Goal: Task Accomplishment & Management: Manage account settings

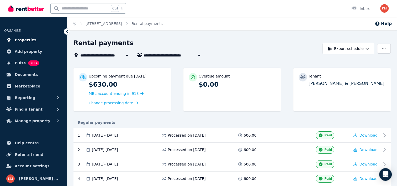
click at [29, 36] on link "Properties" at bounding box center [33, 40] width 59 height 10
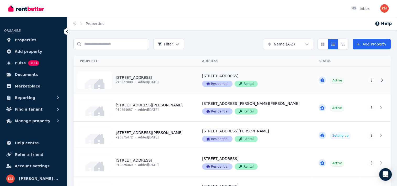
click at [162, 78] on link "View property details" at bounding box center [135, 79] width 122 height 27
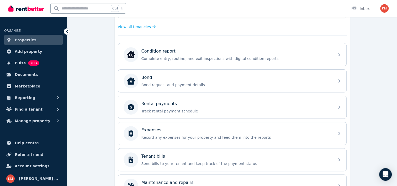
scroll to position [148, 0]
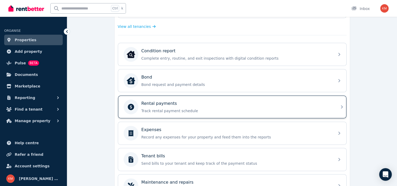
click at [329, 110] on p "Track rental payment schedule" at bounding box center [236, 110] width 190 height 5
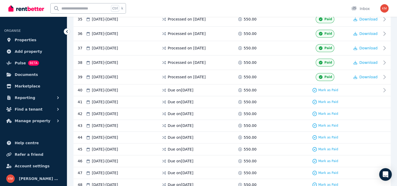
scroll to position [609, 0]
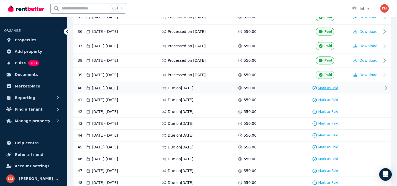
click at [329, 86] on span "Mark as Paid" at bounding box center [328, 88] width 20 height 4
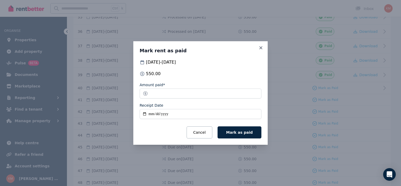
click at [145, 113] on input "Receipt Date" at bounding box center [201, 114] width 122 height 10
type input "**********"
click at [234, 130] on span "Mark as paid" at bounding box center [239, 132] width 27 height 4
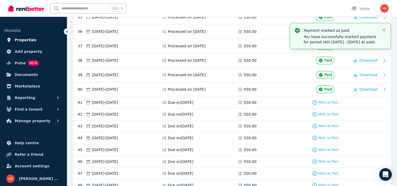
click at [33, 40] on link "Properties" at bounding box center [33, 40] width 59 height 10
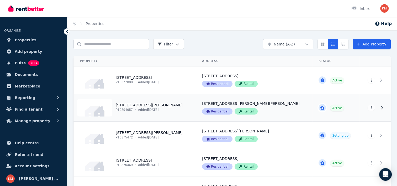
click at [145, 105] on link "View property details" at bounding box center [135, 107] width 122 height 27
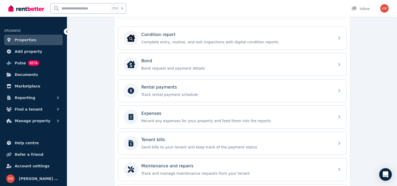
scroll to position [167, 0]
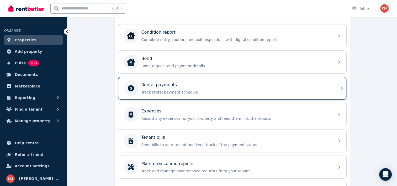
click at [307, 83] on div "Rental payments" at bounding box center [236, 85] width 190 height 6
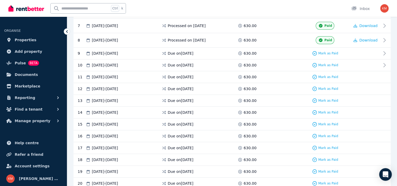
scroll to position [193, 0]
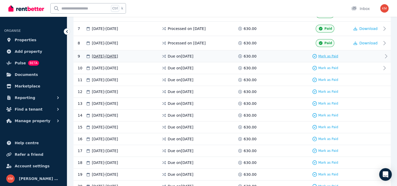
click at [325, 56] on span "Mark as Paid" at bounding box center [328, 56] width 20 height 4
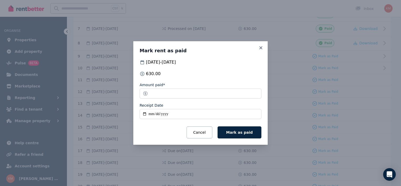
click at [145, 113] on input "Receipt Date" at bounding box center [201, 114] width 122 height 10
type input "**********"
click at [241, 134] on span "Mark as paid" at bounding box center [239, 132] width 27 height 4
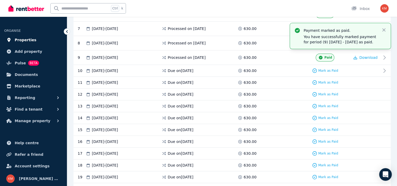
click at [31, 36] on link "Properties" at bounding box center [33, 40] width 59 height 10
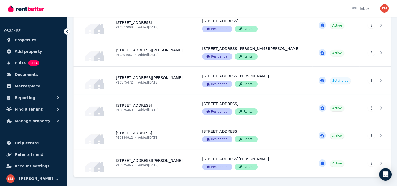
scroll to position [55, 0]
click at [156, 105] on link "View property details" at bounding box center [135, 107] width 122 height 27
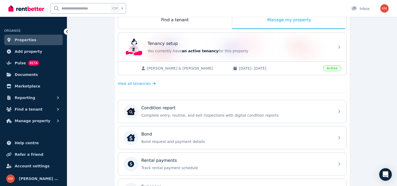
scroll to position [94, 0]
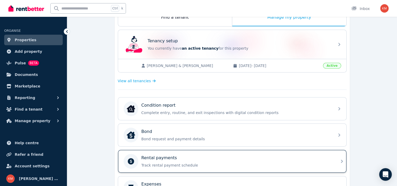
click at [261, 162] on p "Track rental payment schedule" at bounding box center [236, 164] width 190 height 5
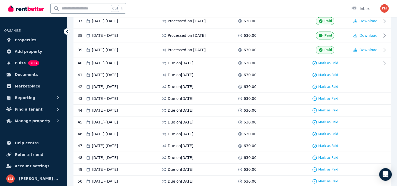
scroll to position [635, 0]
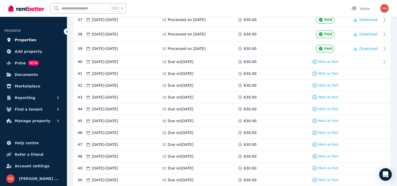
click at [21, 37] on span "Properties" at bounding box center [26, 40] width 22 height 6
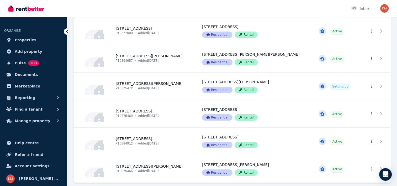
scroll to position [69, 0]
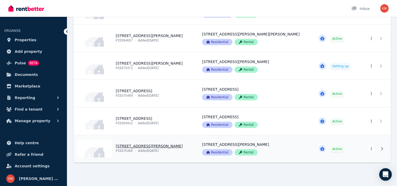
click at [140, 144] on link "View property details" at bounding box center [135, 148] width 122 height 27
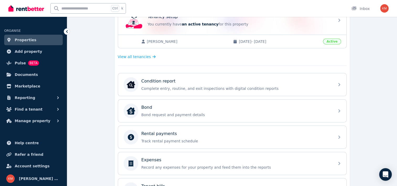
scroll to position [120, 0]
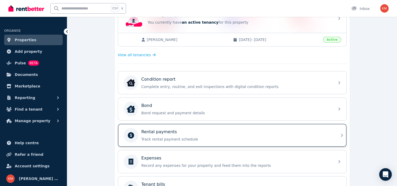
click at [166, 134] on div "Rental payments Track rental payment schedule" at bounding box center [236, 135] width 190 height 13
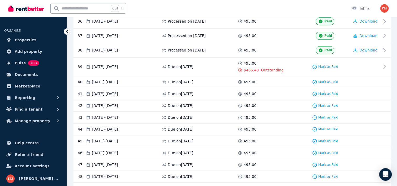
scroll to position [624, 0]
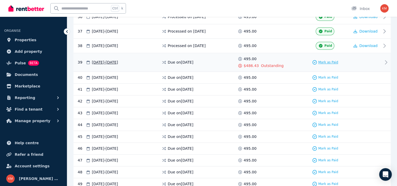
click at [324, 60] on span "Mark as Paid" at bounding box center [328, 62] width 20 height 4
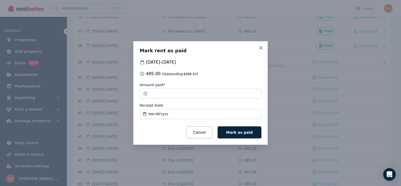
click at [143, 113] on input "Receipt Date" at bounding box center [201, 114] width 122 height 10
type input "**********"
click at [246, 132] on span "Mark as paid" at bounding box center [239, 132] width 27 height 4
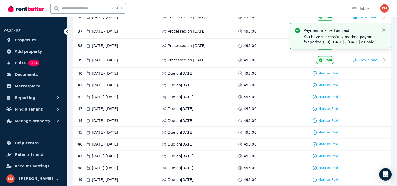
click at [325, 71] on span "Mark as Paid" at bounding box center [328, 73] width 20 height 4
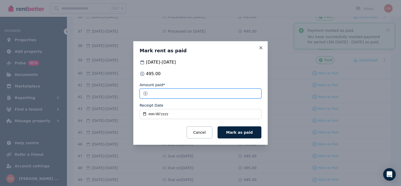
drag, startPoint x: 202, startPoint y: 96, endPoint x: 98, endPoint y: 86, distance: 105.2
click at [98, 86] on div "Mark rent as paid 11 Nov 2025 - 17 Nov 2025 495.00 Amount paid* ****** Receipt …" at bounding box center [200, 93] width 401 height 186
type input "****"
click at [146, 114] on input "Receipt Date" at bounding box center [201, 114] width 122 height 10
type input "**********"
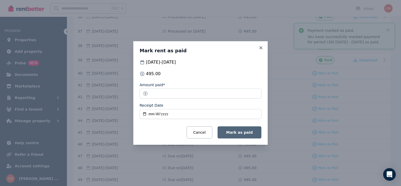
click at [246, 131] on span "Mark as paid" at bounding box center [239, 132] width 27 height 4
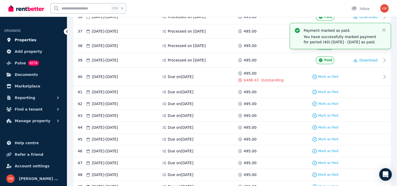
click at [31, 41] on span "Properties" at bounding box center [26, 40] width 22 height 6
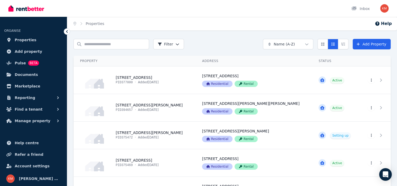
scroll to position [69, 0]
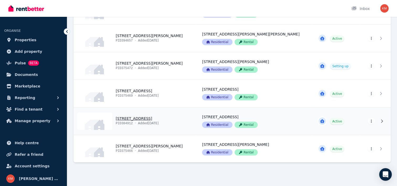
click at [148, 118] on link "View property details" at bounding box center [135, 120] width 122 height 27
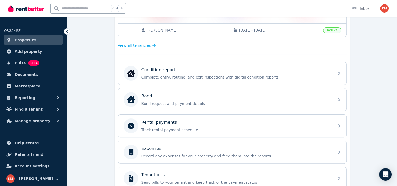
scroll to position [130, 0]
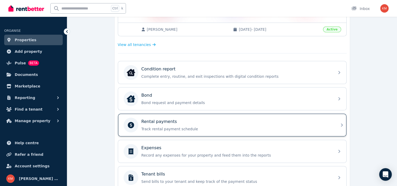
click at [194, 128] on p "Track rental payment schedule" at bounding box center [236, 128] width 190 height 5
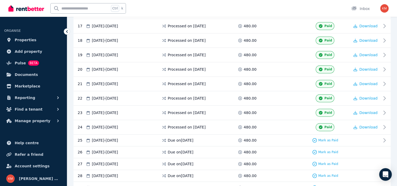
scroll to position [392, 0]
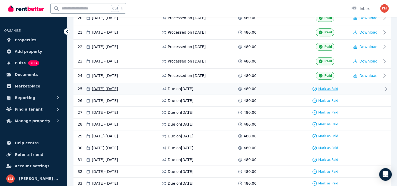
click at [322, 87] on span "Mark as Paid" at bounding box center [328, 89] width 20 height 4
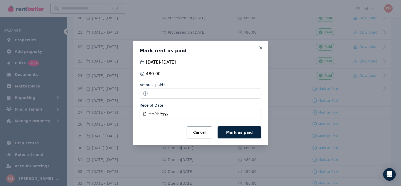
click at [145, 113] on input "Receipt Date" at bounding box center [201, 114] width 122 height 10
type input "**********"
click at [245, 132] on span "Mark as paid" at bounding box center [239, 132] width 27 height 4
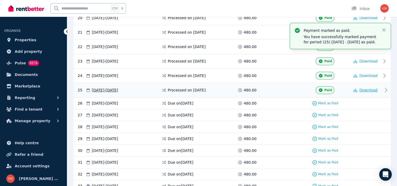
click at [370, 88] on span "Download" at bounding box center [368, 90] width 18 height 4
